Goal: Task Accomplishment & Management: Manage account settings

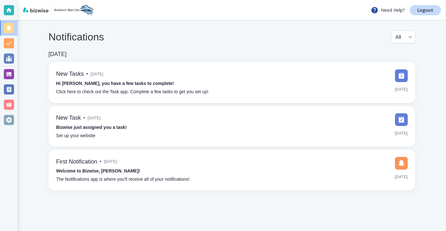
click at [0, 65] on div at bounding box center [9, 58] width 18 height 15
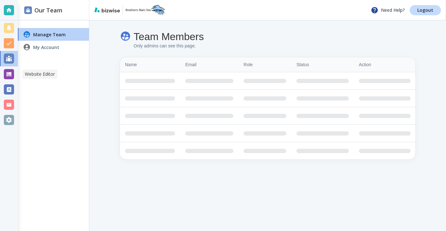
click at [3, 69] on div at bounding box center [9, 74] width 18 height 15
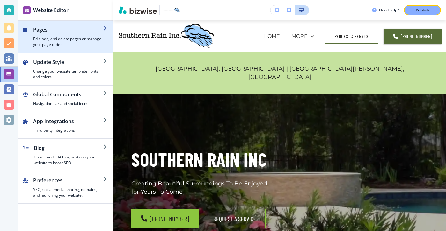
click at [63, 40] on h4 "Edit, add, and delete pages or manage your page order" at bounding box center [68, 41] width 70 height 11
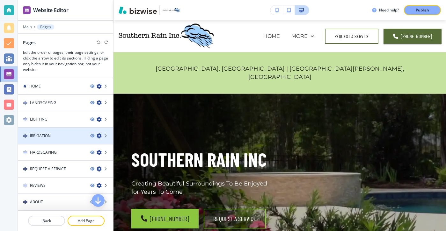
scroll to position [17, 0]
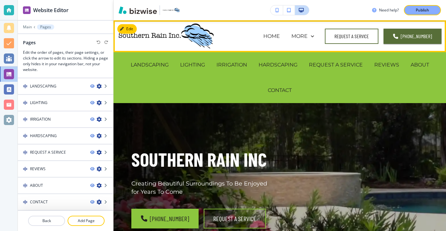
click at [286, 41] on div "HOME" at bounding box center [272, 36] width 28 height 25
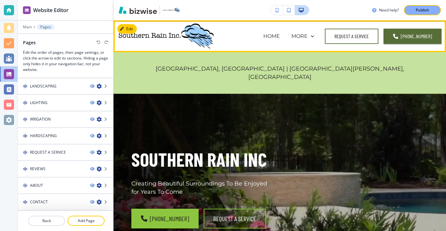
click at [284, 41] on div "HOME" at bounding box center [272, 36] width 28 height 25
click at [280, 39] on p "HOME" at bounding box center [271, 36] width 17 height 7
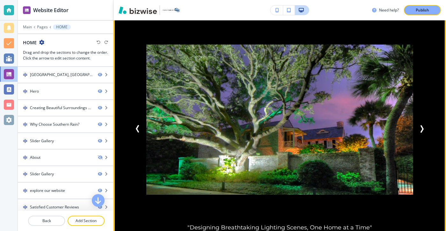
scroll to position [780, 0]
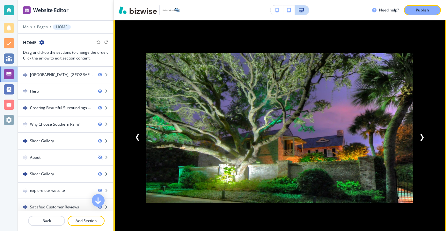
click at [421, 135] on button "Next Slide" at bounding box center [421, 137] width 13 height 13
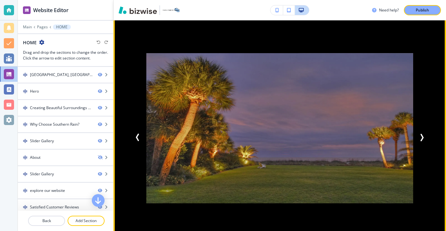
click at [421, 135] on button "Next Slide" at bounding box center [421, 137] width 13 height 13
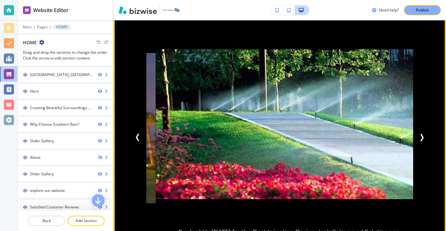
click at [421, 135] on button "Next Slide" at bounding box center [421, 137] width 13 height 13
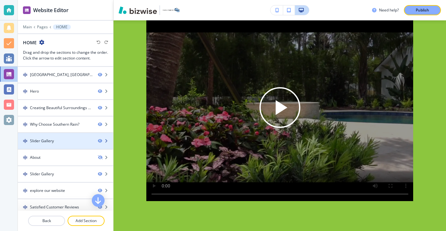
scroll to position [105, 0]
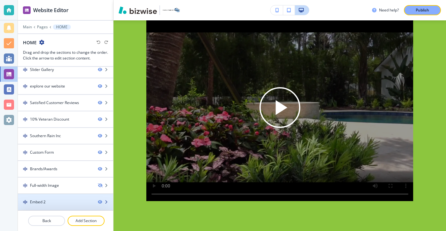
click at [79, 197] on div at bounding box center [65, 196] width 95 height 5
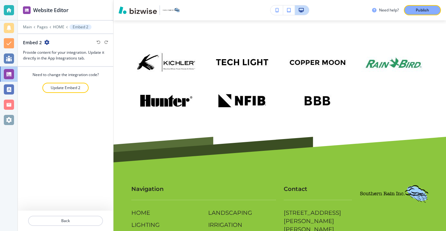
scroll to position [3209, 0]
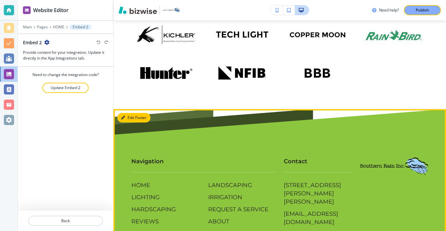
click at [133, 113] on button "Edit Footer" at bounding box center [133, 118] width 33 height 10
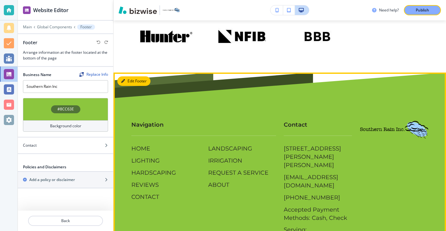
scroll to position [3273, 0]
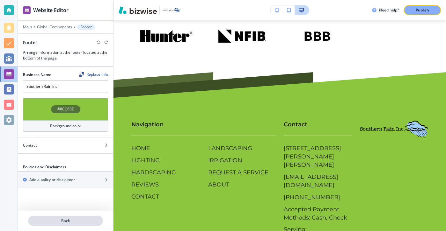
click at [96, 220] on p "Back" at bounding box center [66, 221] width 74 height 6
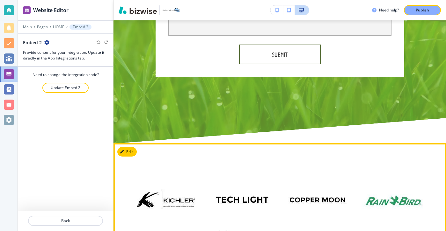
scroll to position [3072, 0]
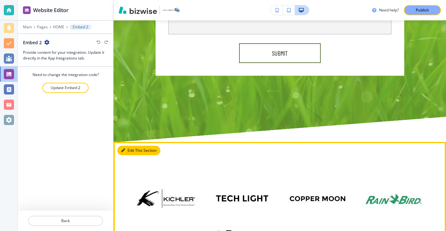
click at [134, 146] on button "Edit This Section" at bounding box center [138, 151] width 43 height 10
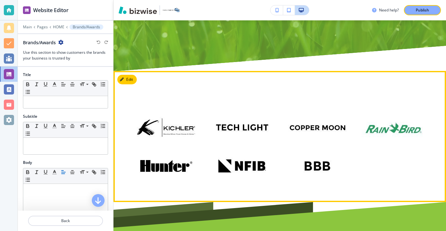
scroll to position [3018, 0]
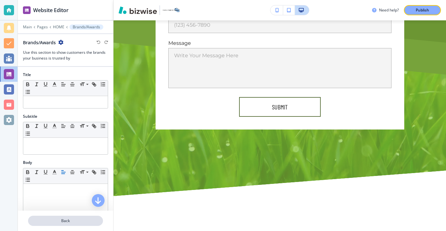
click at [90, 224] on button "Back" at bounding box center [65, 221] width 75 height 10
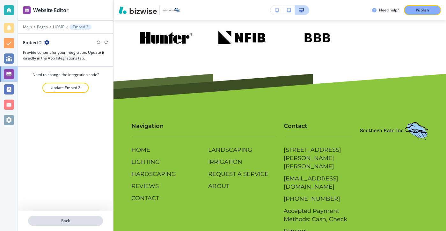
scroll to position [3273, 0]
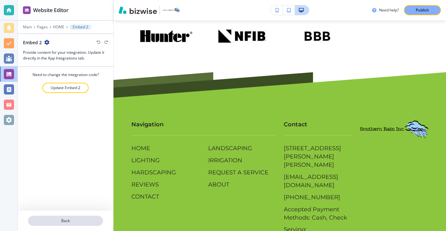
click at [90, 222] on p "Back" at bounding box center [66, 221] width 74 height 6
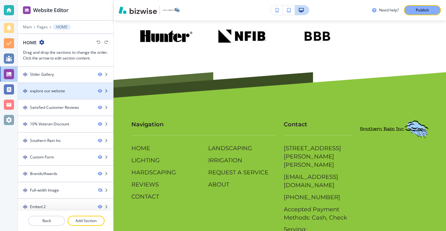
scroll to position [105, 0]
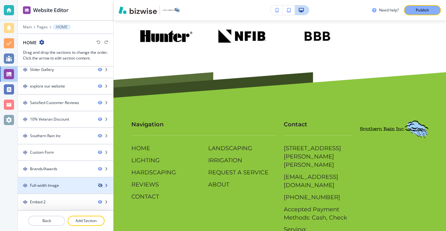
click at [101, 185] on icon "button" at bounding box center [100, 186] width 4 height 4
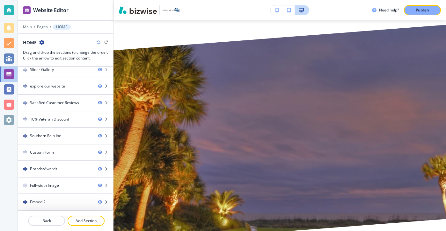
scroll to position [3327, 0]
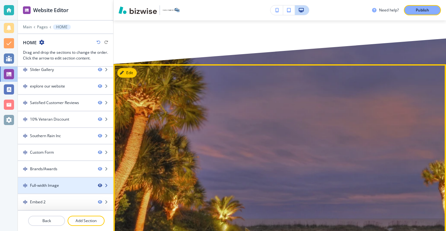
click at [98, 186] on icon "button" at bounding box center [100, 186] width 4 height 4
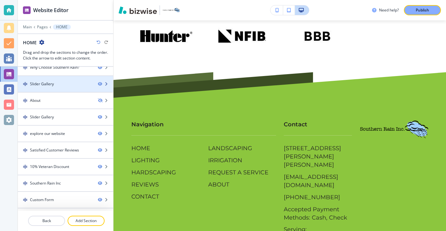
scroll to position [105, 0]
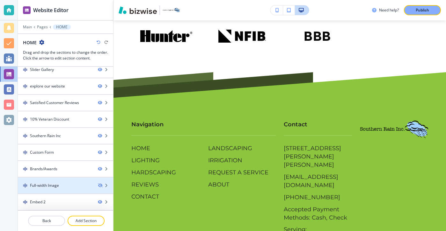
click at [31, 32] on div at bounding box center [65, 32] width 95 height 4
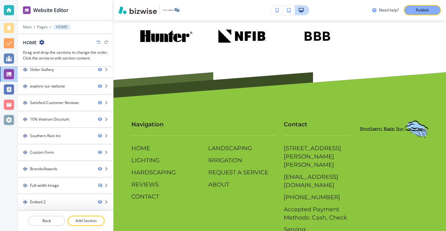
click at [31, 31] on div at bounding box center [65, 32] width 95 height 4
click at [31, 30] on div at bounding box center [65, 32] width 95 height 4
click at [30, 29] on div "Main Pages HOME" at bounding box center [65, 27] width 85 height 5
drag, startPoint x: 29, startPoint y: 28, endPoint x: 146, endPoint y: 63, distance: 122.0
click at [139, 61] on div "Website Editor Main Pages HOME HOME Drag and drop the sections to change the or…" at bounding box center [232, 115] width 428 height 231
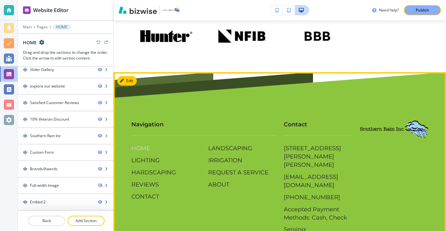
click at [146, 145] on p "HOME" at bounding box center [140, 149] width 19 height 8
click at [160, 169] on p "HARDSCAPING" at bounding box center [153, 173] width 45 height 8
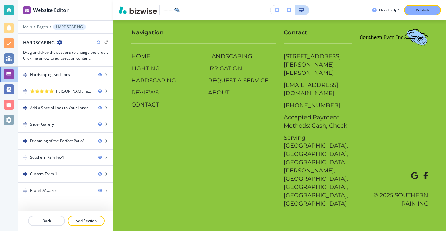
scroll to position [0, 0]
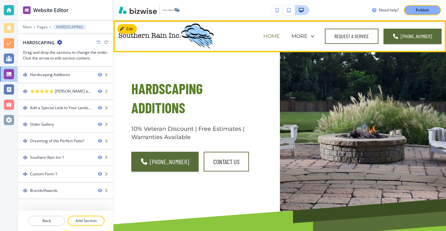
click at [278, 36] on p "HOME" at bounding box center [271, 36] width 17 height 7
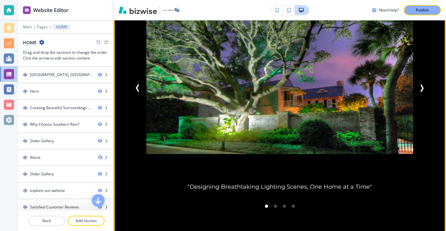
scroll to position [826, 0]
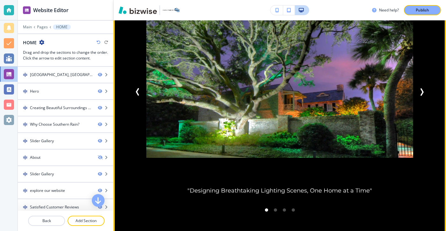
click at [423, 88] on icon "Next Slide" at bounding box center [422, 92] width 8 height 8
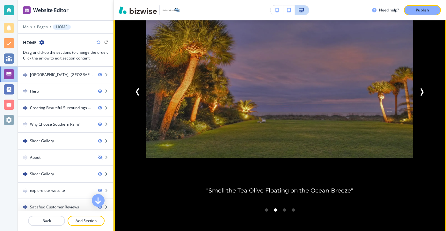
click at [423, 88] on icon "Next Slide" at bounding box center [422, 92] width 8 height 8
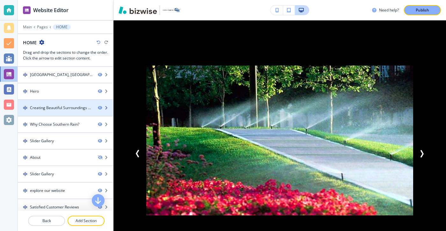
scroll to position [105, 0]
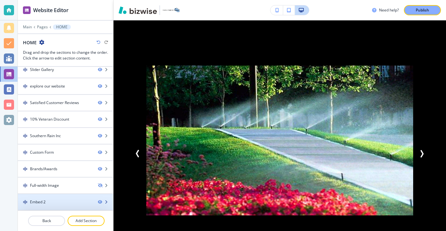
click at [60, 205] on div "Embed 2" at bounding box center [55, 203] width 75 height 6
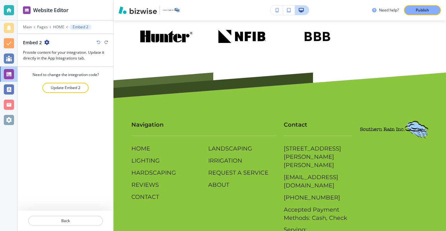
scroll to position [3273, 0]
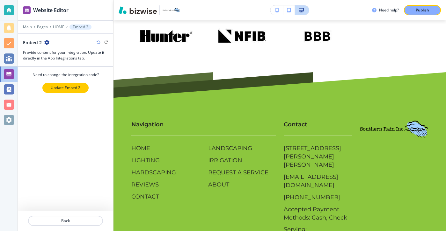
click at [65, 91] on button "Update Embed 2" at bounding box center [65, 88] width 46 height 10
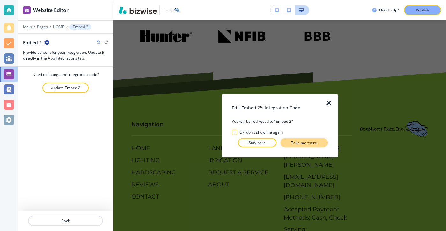
click at [318, 140] on button "Take me there" at bounding box center [303, 142] width 47 height 9
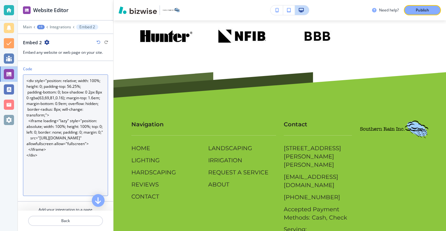
click at [95, 145] on textarea "<div style="position: relative; width: 100%; height: 0; padding-top: 56.25%; pa…" at bounding box center [65, 136] width 85 height 122
click at [95, 135] on textarea "<div style="position: relative; width: 100%; height: 0; padding-top: 56.25%; pa…" at bounding box center [65, 136] width 85 height 122
click at [93, 156] on textarea "<div style="position: relative; width: 100%; height: 0; padding-top: 56.25%; pa…" at bounding box center [65, 136] width 85 height 122
click at [93, 165] on textarea "<div style="position: relative; width: 100%; height: 0; padding-top: 56.25%; pa…" at bounding box center [65, 136] width 85 height 122
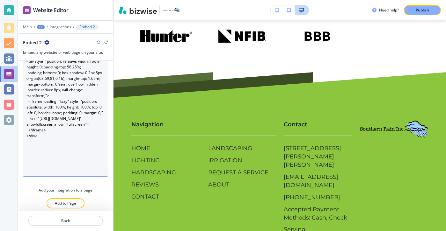
scroll to position [22, 0]
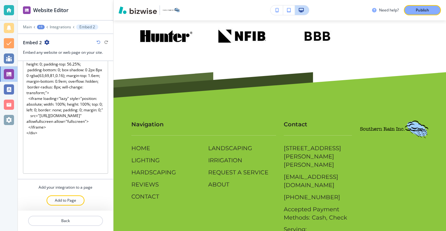
click at [84, 204] on div "Add to Page" at bounding box center [65, 201] width 95 height 10
click at [81, 204] on button "Add to Page" at bounding box center [66, 201] width 38 height 10
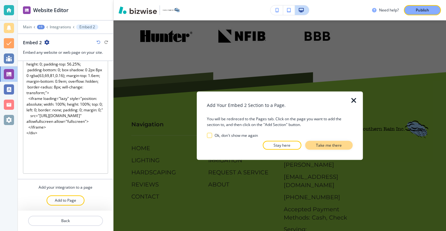
click at [327, 143] on p "Take me there" at bounding box center [329, 146] width 26 height 6
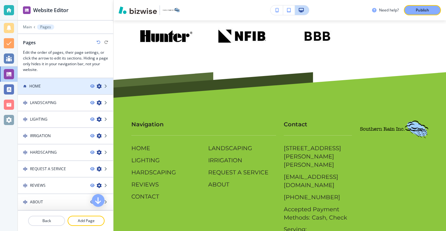
click at [59, 87] on div "HOME" at bounding box center [51, 87] width 67 height 6
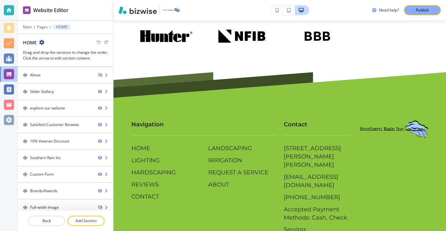
scroll to position [105, 0]
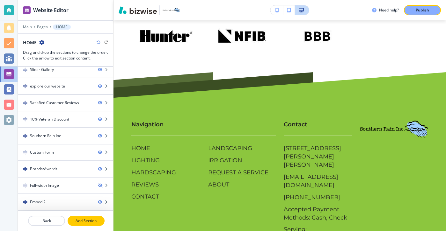
click at [86, 220] on p "Add Section" at bounding box center [86, 221] width 36 height 6
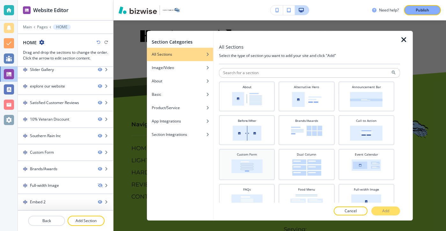
scroll to position [216, 0]
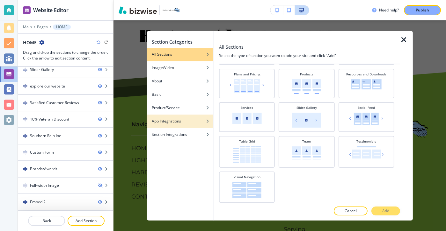
click at [197, 121] on div "App Integrations" at bounding box center [180, 122] width 67 height 6
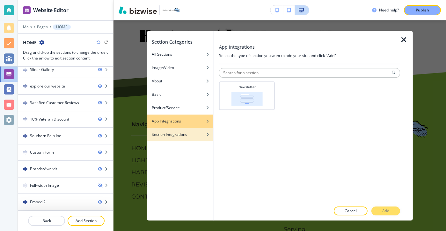
click at [205, 129] on div "button" at bounding box center [180, 130] width 67 height 4
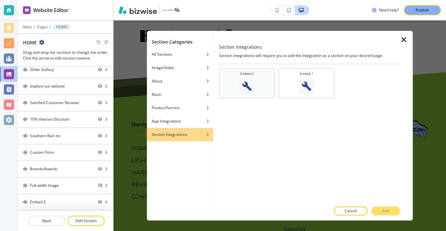
click at [244, 90] on img at bounding box center [246, 86] width 15 height 15
click at [376, 209] on button "Add" at bounding box center [385, 211] width 29 height 9
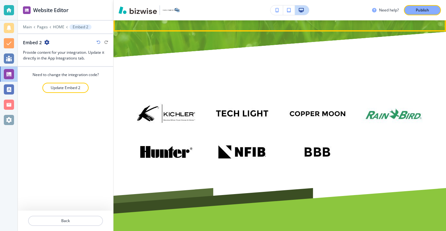
scroll to position [3182, 0]
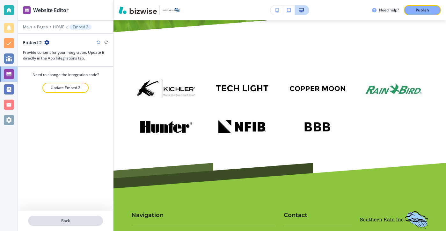
click at [49, 217] on button "Back" at bounding box center [65, 221] width 75 height 10
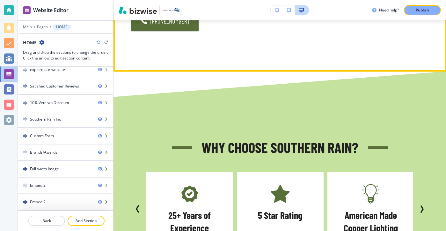
scroll to position [434, 0]
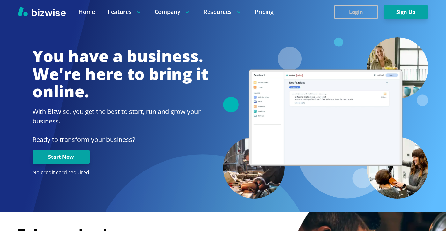
click at [355, 16] on button "Login" at bounding box center [356, 12] width 45 height 15
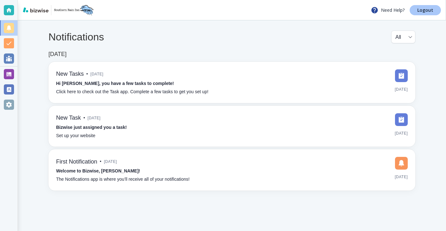
click at [419, 14] on link "Logout" at bounding box center [425, 10] width 31 height 10
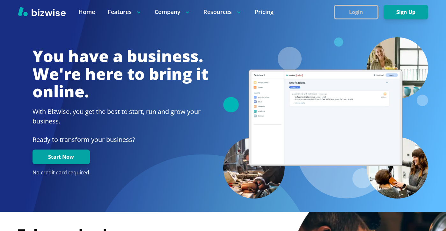
click at [334, 15] on button "Login" at bounding box center [356, 12] width 45 height 15
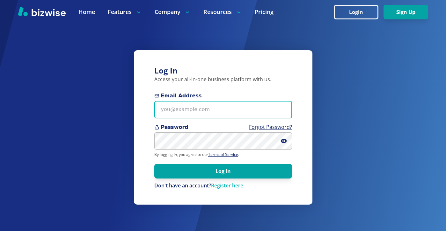
click at [205, 110] on input "Email Address" at bounding box center [223, 110] width 138 height 18
click at [237, 101] on input "Email Address" at bounding box center [223, 110] width 138 height 18
paste input "bill.dunnington@gmail.com"
type input "bill.dunnington@gmail.com"
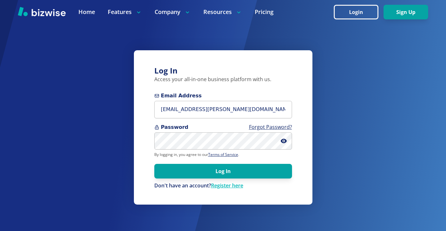
click at [199, 164] on form "Email Address bill.dunnington@gmail.com Password Forgot Password? By logging in…" at bounding box center [223, 141] width 138 height 98
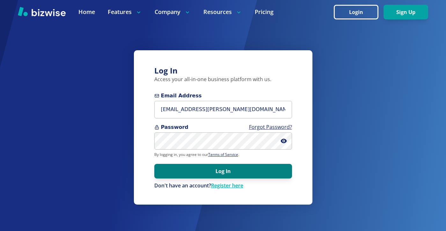
click at [199, 171] on button "Log In" at bounding box center [223, 171] width 138 height 15
